Goal: Task Accomplishment & Management: Manage account settings

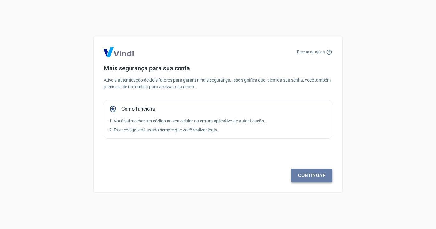
click at [296, 175] on link "Continuar" at bounding box center [311, 175] width 41 height 13
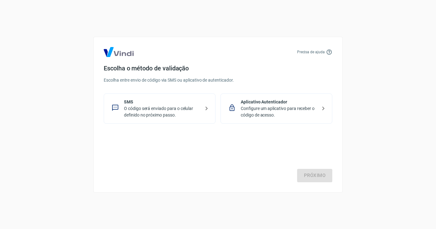
click at [163, 112] on p "O código será enviado para o celular definido no próximo passo." at bounding box center [162, 111] width 76 height 13
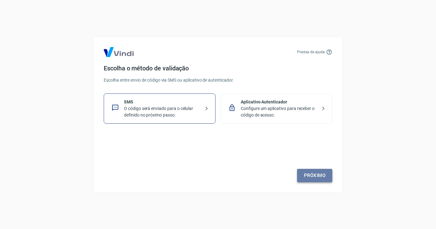
click at [305, 169] on link "Próximo" at bounding box center [314, 175] width 35 height 13
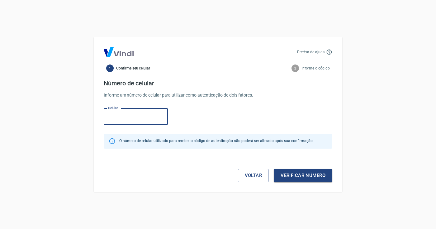
click at [143, 118] on input "Celular" at bounding box center [136, 116] width 64 height 16
type input "[PHONE_NUMBER]"
click at [293, 176] on button "Verificar número" at bounding box center [302, 175] width 58 height 13
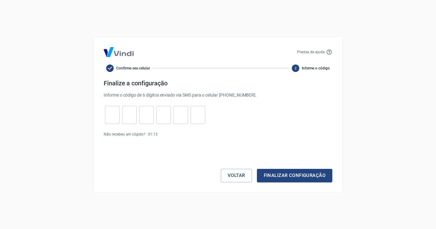
click at [115, 120] on input "tel" at bounding box center [112, 114] width 15 height 13
type input "9"
type input "5"
type input "1"
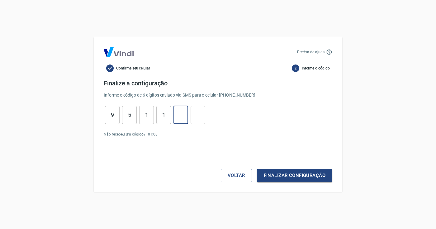
type input "3"
type input "8"
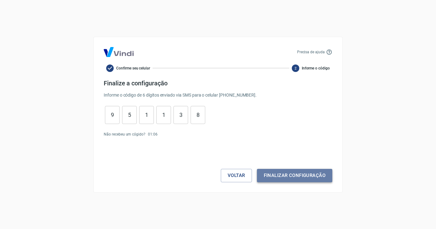
click at [305, 173] on button "Finalizar configuração" at bounding box center [294, 175] width 75 height 13
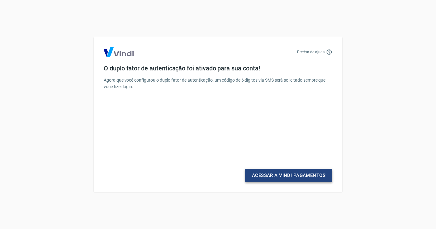
click at [291, 176] on link "Acessar a Vindi Pagamentos" at bounding box center [288, 175] width 87 height 13
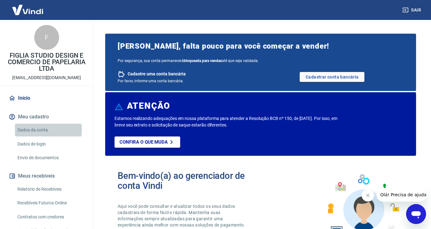
click at [36, 130] on link "Dados da conta" at bounding box center [50, 130] width 71 height 13
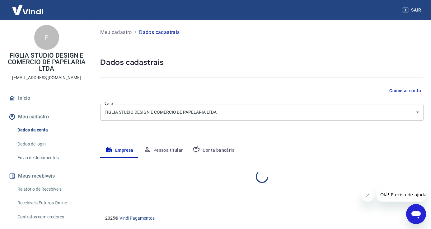
select select "SP"
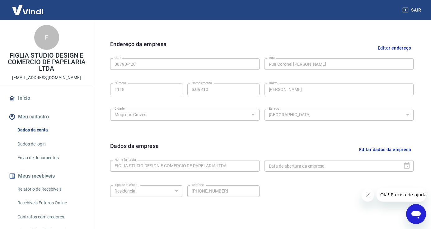
scroll to position [220, 0]
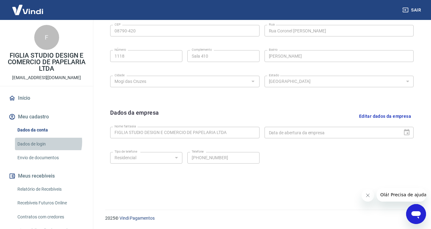
click at [44, 142] on link "Dados de login" at bounding box center [50, 144] width 71 height 13
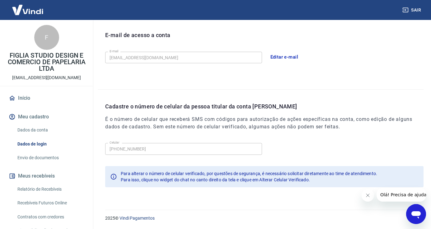
click at [275, 57] on button "Editar e-mail" at bounding box center [284, 56] width 35 height 13
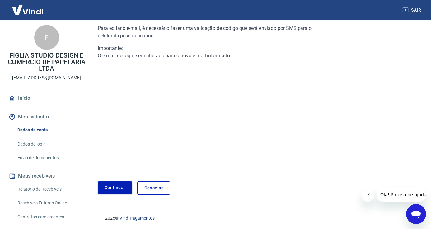
scroll to position [64, 0]
click at [122, 184] on link "Continuar" at bounding box center [115, 187] width 35 height 13
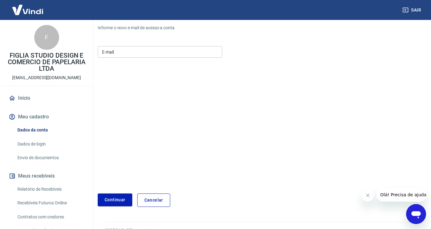
scroll to position [76, 0]
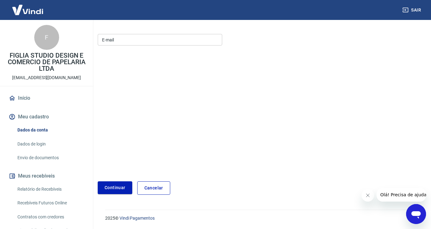
click at [151, 42] on input "E-mail" at bounding box center [160, 40] width 124 height 12
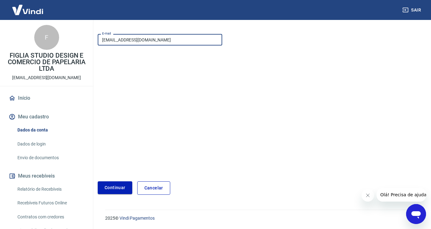
type input "[EMAIL_ADDRESS][DOMAIN_NAME]"
click at [121, 186] on button "Continuar" at bounding box center [115, 187] width 35 height 13
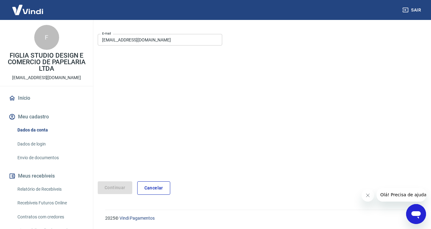
scroll to position [58, 0]
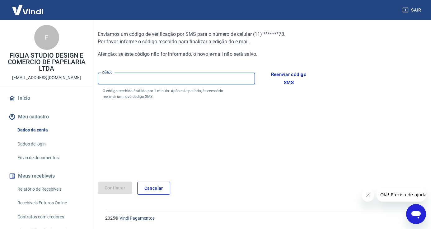
click at [179, 83] on input "Código" at bounding box center [176, 79] width 157 height 12
type input "043662"
click at [114, 184] on button "Continuar" at bounding box center [115, 187] width 35 height 13
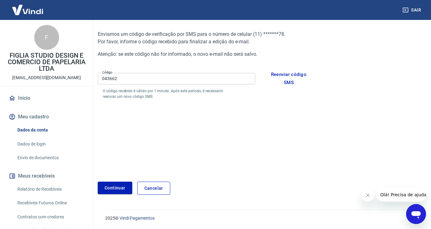
scroll to position [64, 0]
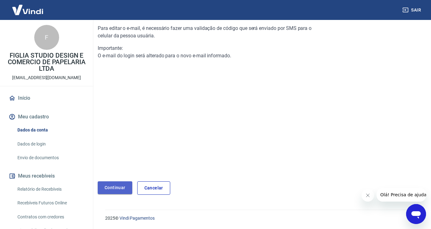
click at [123, 186] on link "Continuar" at bounding box center [115, 187] width 35 height 13
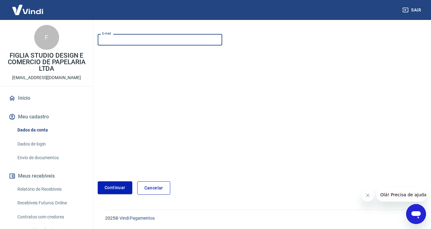
click at [139, 40] on input "E-mail" at bounding box center [160, 40] width 124 height 12
type input "[EMAIL_ADDRESS][DOMAIN_NAME]"
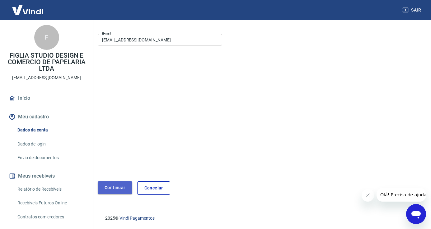
click at [113, 183] on button "Continuar" at bounding box center [115, 187] width 35 height 13
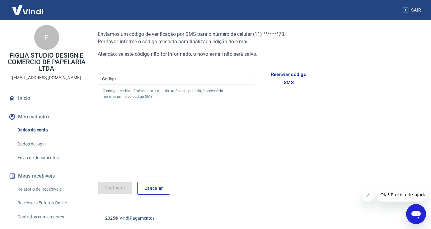
scroll to position [58, 0]
click at [122, 78] on input "Código" at bounding box center [176, 79] width 157 height 12
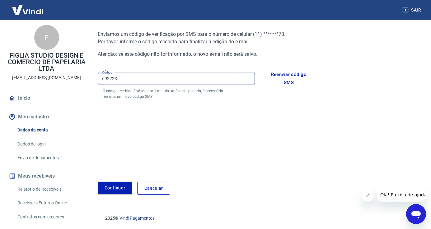
type input "692223"
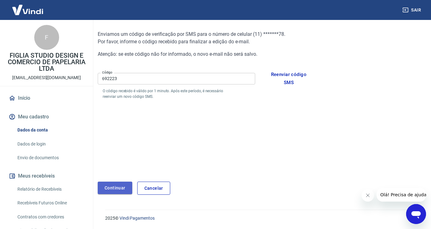
click at [121, 186] on button "Continuar" at bounding box center [115, 187] width 35 height 13
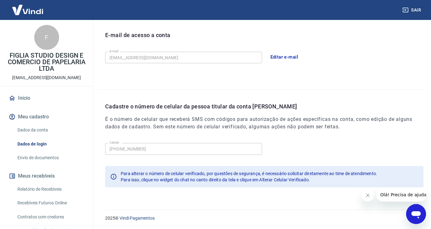
click at [367, 194] on icon "Fechar mensagem da empresa" at bounding box center [367, 195] width 3 height 3
click at [414, 13] on button "Sair" at bounding box center [412, 10] width 22 height 12
